Goal: Information Seeking & Learning: Learn about a topic

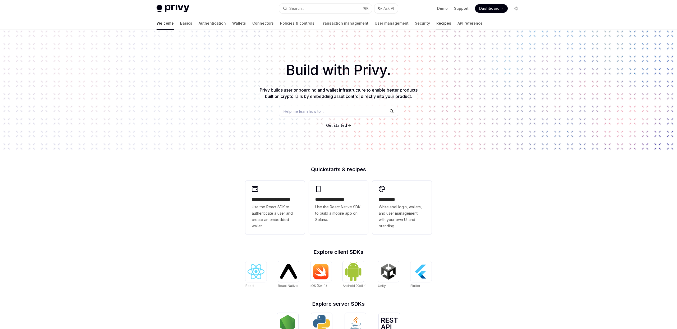
click at [436, 25] on link "Recipes" at bounding box center [443, 23] width 15 height 13
type textarea "*"
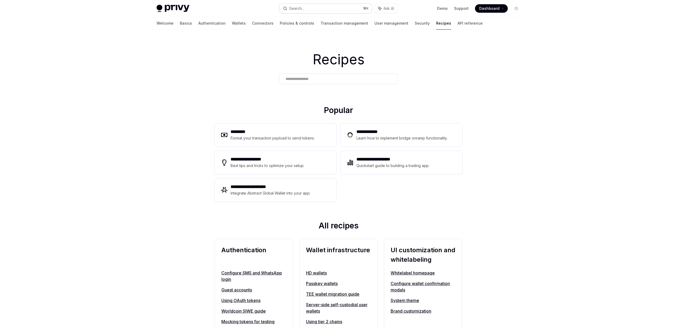
click at [301, 9] on div "Search..." at bounding box center [296, 8] width 15 height 6
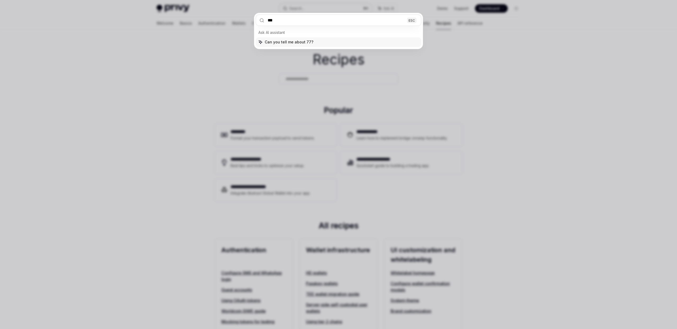
type input "****"
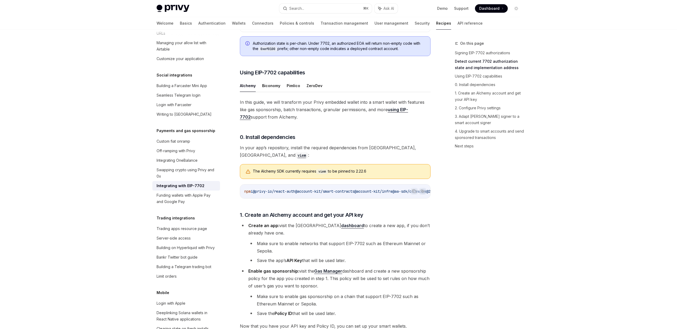
scroll to position [285, 0]
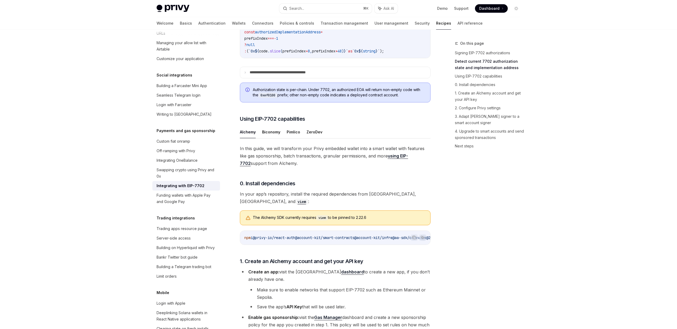
click at [321, 138] on ul "Alchemy Biconomy Pimlico ZeroDev" at bounding box center [335, 132] width 191 height 13
click at [317, 138] on button "ZeroDev" at bounding box center [315, 132] width 16 height 12
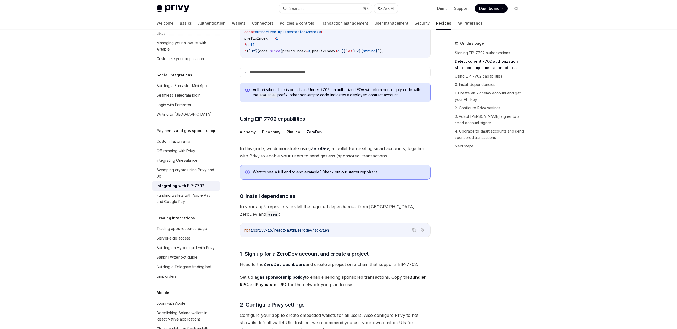
type textarea "*"
